Goal: Task Accomplishment & Management: Manage account settings

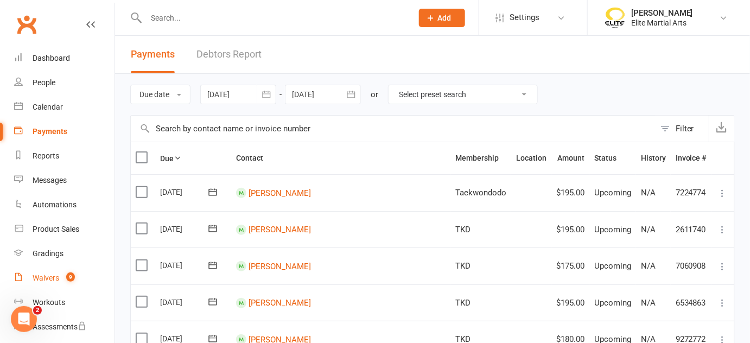
click at [48, 279] on div "Waivers" at bounding box center [46, 278] width 27 height 9
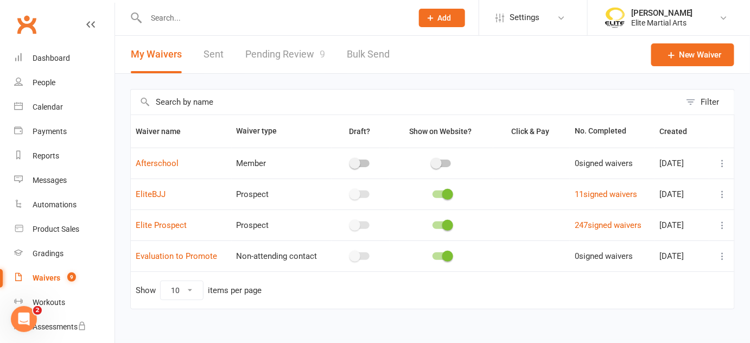
click at [278, 53] on link "Pending Review 9" at bounding box center [285, 54] width 80 height 37
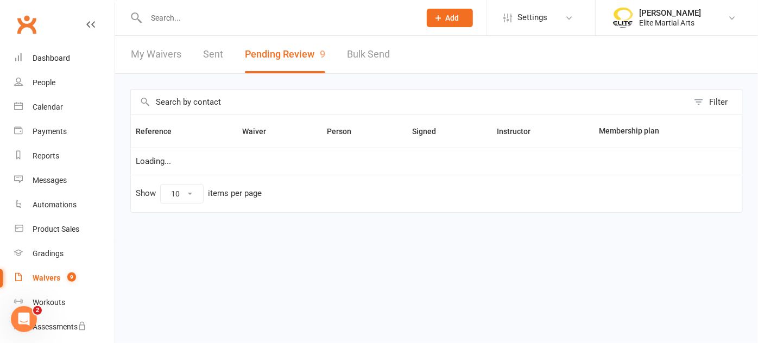
select select "100"
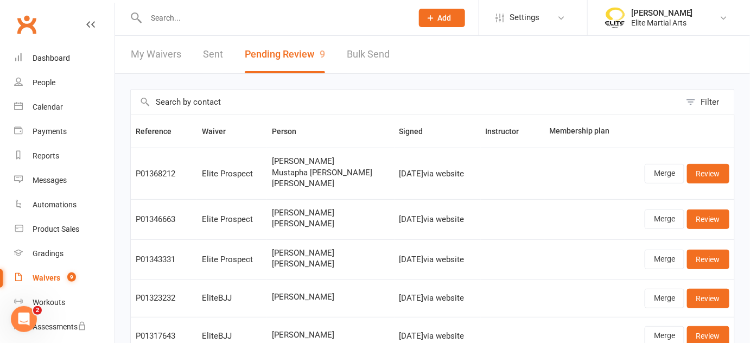
click at [165, 52] on link "My Waivers" at bounding box center [156, 54] width 50 height 37
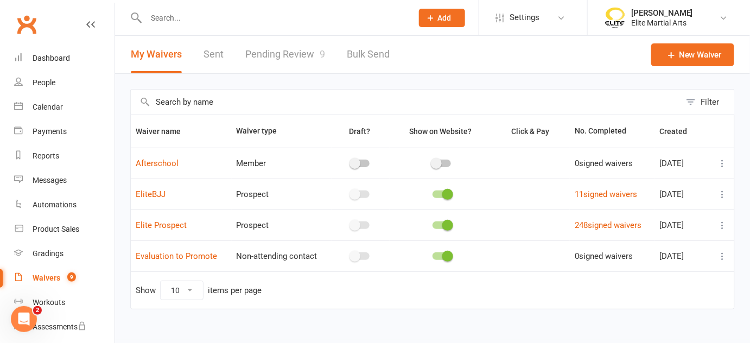
click at [274, 54] on link "Pending Review 9" at bounding box center [285, 54] width 80 height 37
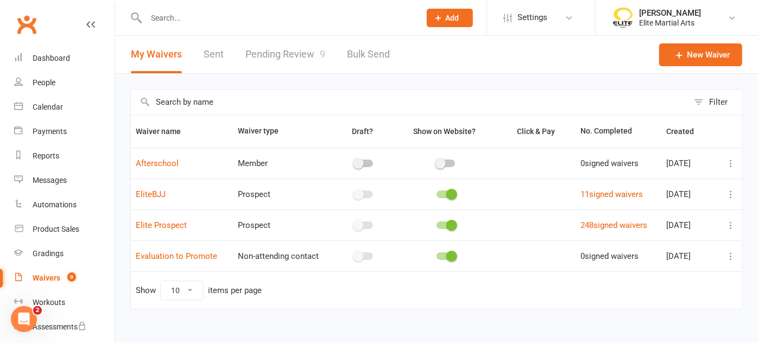
select select "100"
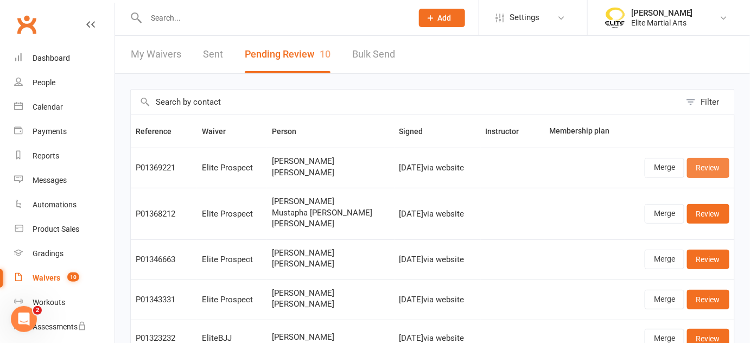
click at [703, 166] on link "Review" at bounding box center [708, 168] width 42 height 20
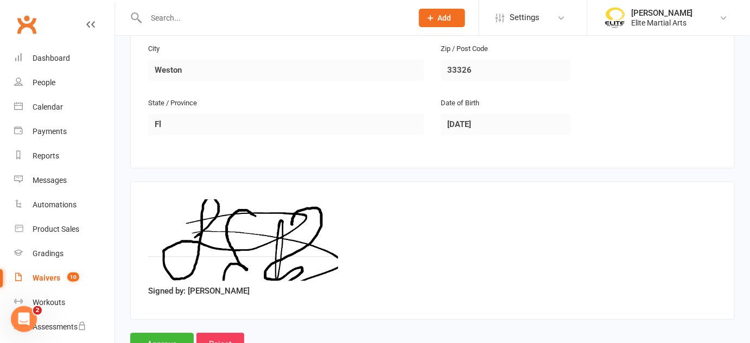
scroll to position [838, 0]
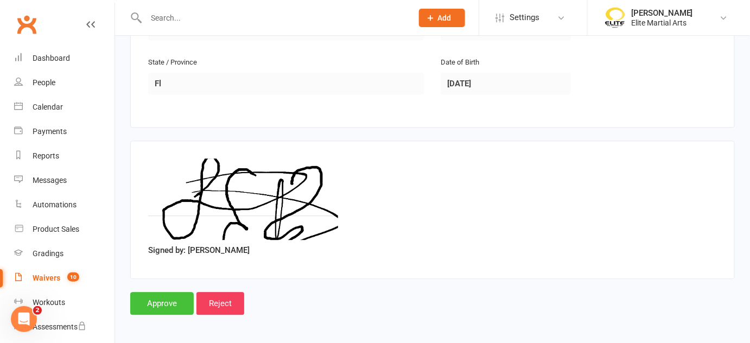
click at [155, 293] on input "Approve" at bounding box center [162, 303] width 64 height 23
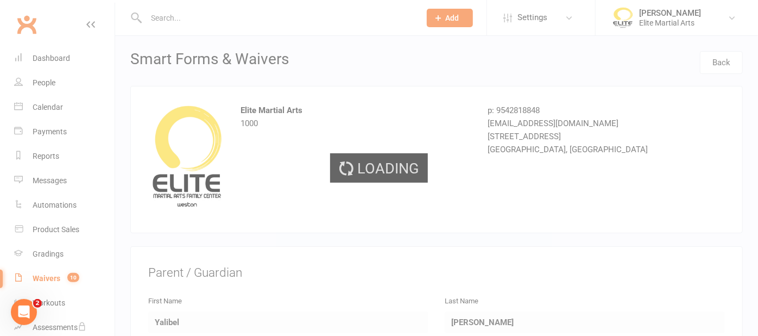
select select "100"
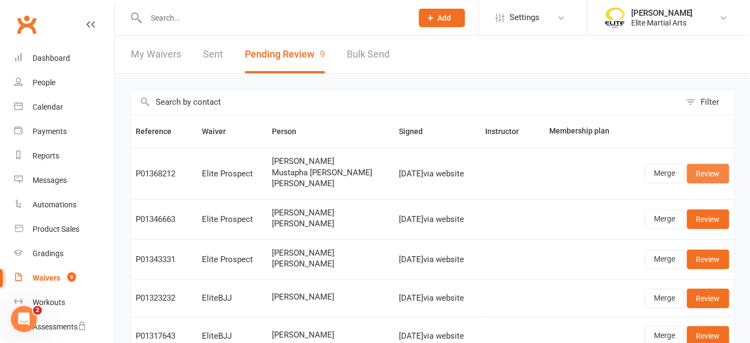
click at [704, 169] on link "Review" at bounding box center [708, 174] width 42 height 20
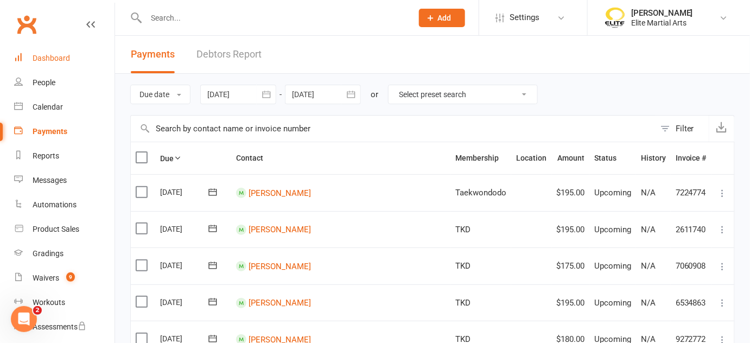
click at [48, 54] on div "Dashboard" at bounding box center [51, 58] width 37 height 9
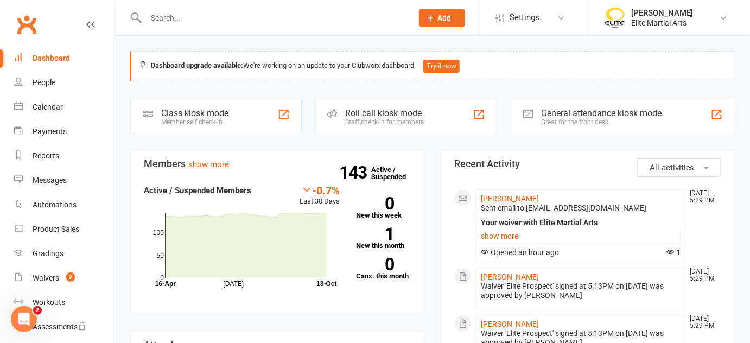
click at [168, 17] on input "text" at bounding box center [274, 17] width 262 height 15
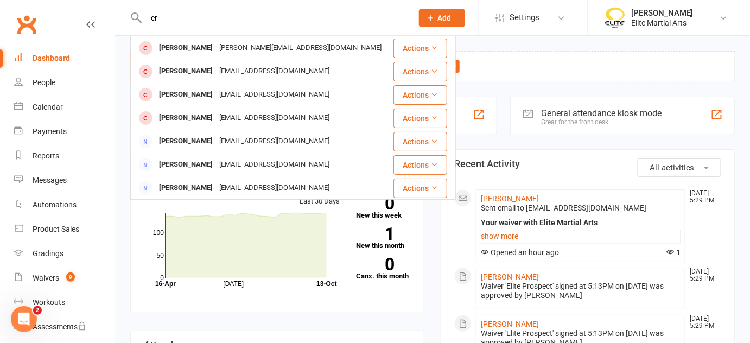
type input "c"
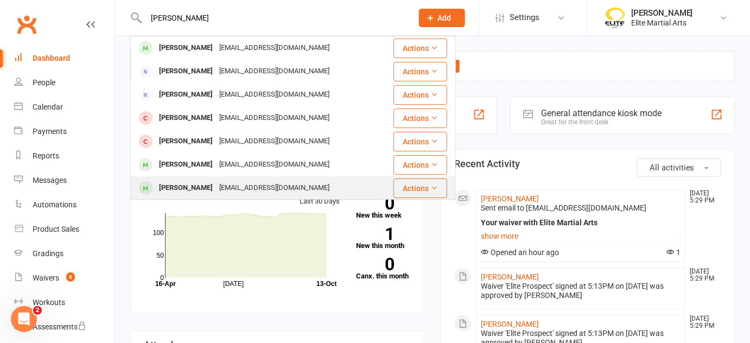
type input "[PERSON_NAME]"
click at [199, 185] on div "[PERSON_NAME]" at bounding box center [186, 188] width 60 height 16
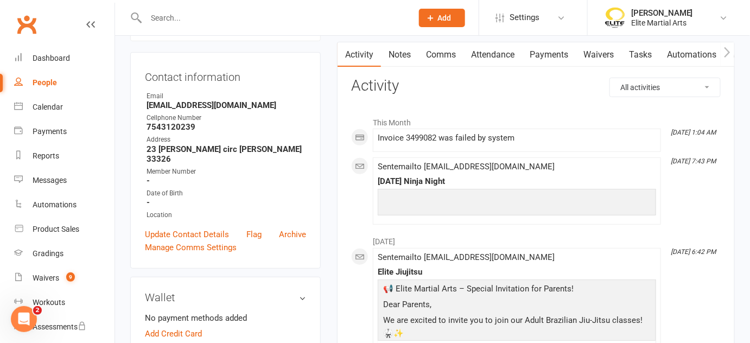
scroll to position [96, 0]
click at [552, 55] on link "Payments" at bounding box center [549, 55] width 54 height 25
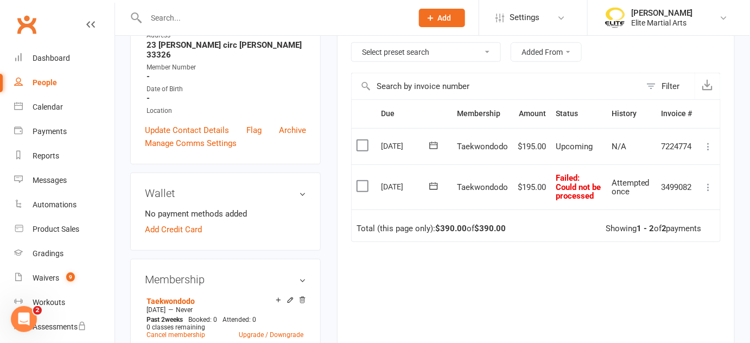
scroll to position [201, 0]
click at [178, 224] on link "Add Credit Card" at bounding box center [173, 229] width 57 height 13
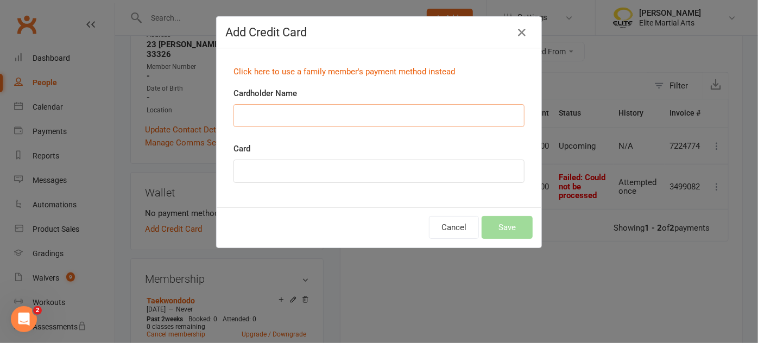
click at [265, 106] on input "Cardholder Name" at bounding box center [378, 115] width 291 height 23
type input "[PERSON_NAME]"
click at [527, 140] on div "Cardholder Name [PERSON_NAME]" at bounding box center [378, 114] width 307 height 55
click at [405, 218] on div "Cancel Save" at bounding box center [379, 227] width 325 height 40
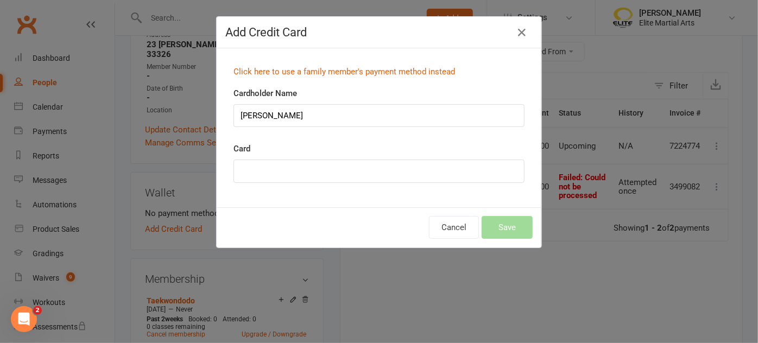
click at [495, 163] on div at bounding box center [378, 171] width 291 height 23
click at [393, 218] on div "Cancel Save" at bounding box center [379, 227] width 325 height 40
click at [507, 220] on button "Save" at bounding box center [507, 227] width 51 height 23
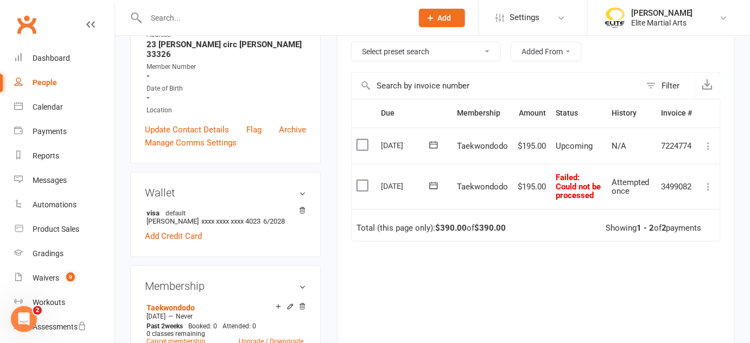
click at [440, 191] on button at bounding box center [434, 185] width 22 height 11
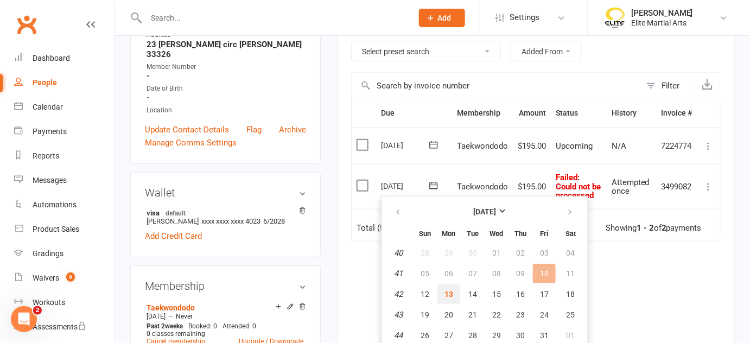
click at [446, 293] on span "13" at bounding box center [449, 294] width 9 height 9
